Goal: Navigation & Orientation: Find specific page/section

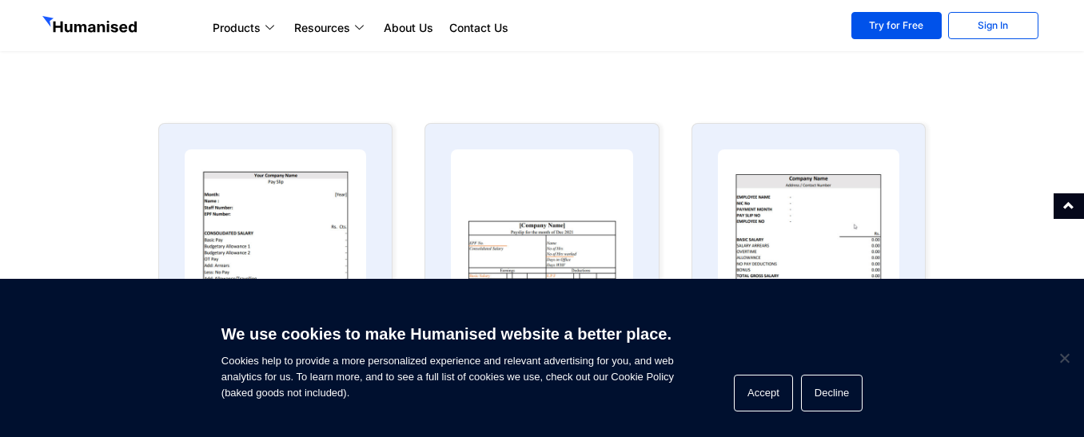
scroll to position [869, 0]
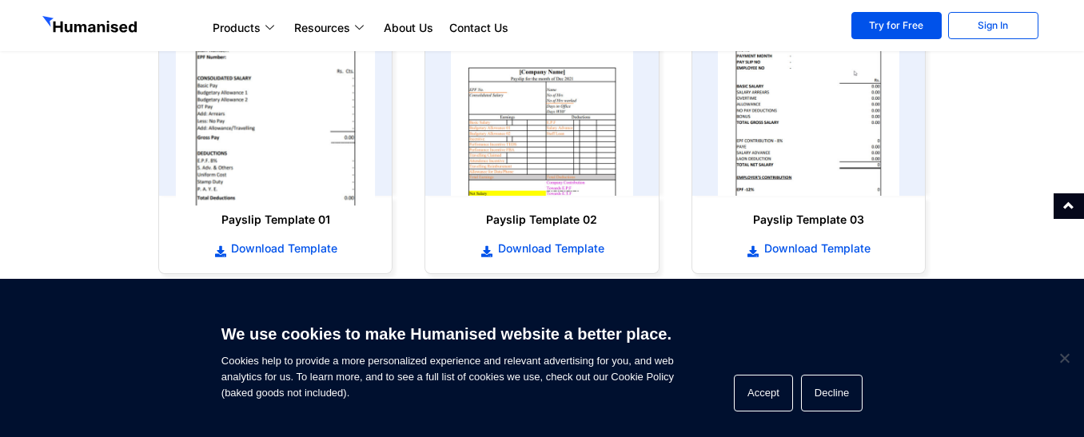
click at [295, 126] on img at bounding box center [276, 96] width 200 height 220
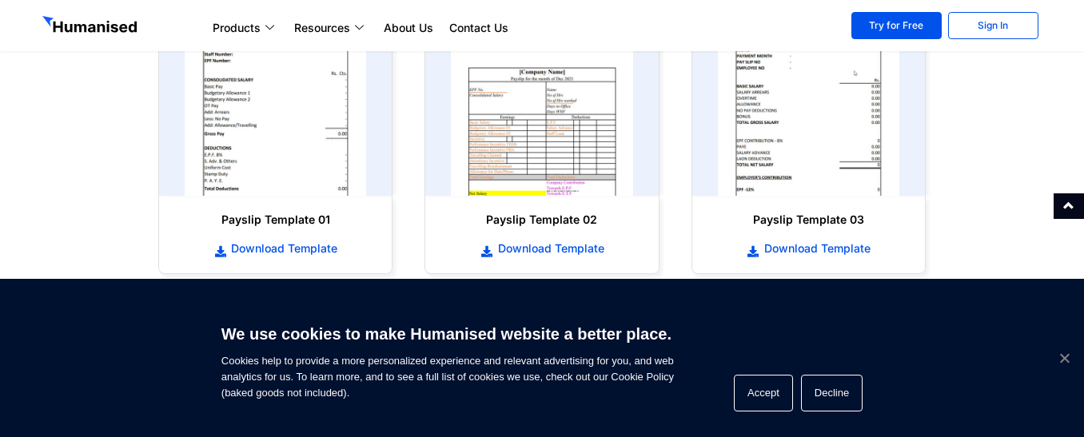
click at [1063, 361] on span "Cookie Notice" at bounding box center [1064, 358] width 16 height 16
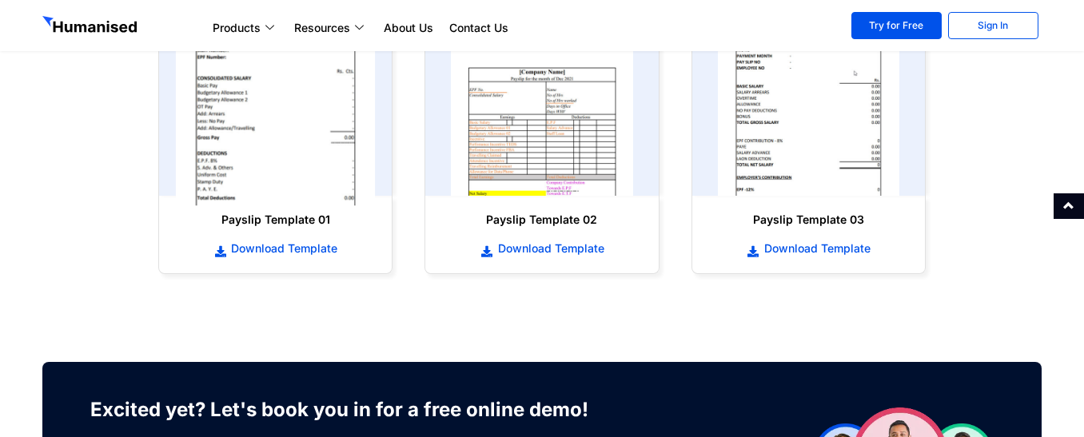
click at [298, 164] on img at bounding box center [276, 96] width 200 height 220
